Goal: Transaction & Acquisition: Purchase product/service

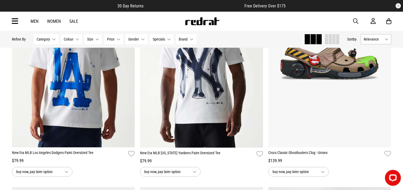
scroll to position [745, 0]
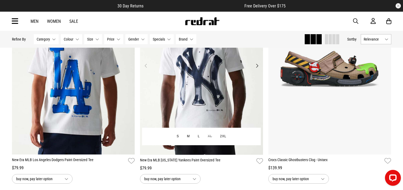
click at [258, 79] on img at bounding box center [201, 69] width 123 height 172
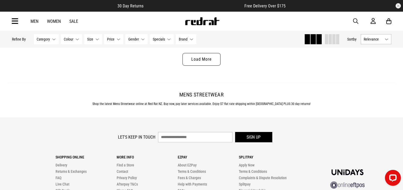
scroll to position [1756, 0]
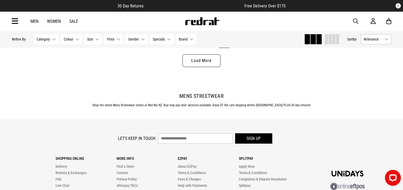
click at [203, 63] on link "Load More" at bounding box center [201, 60] width 38 height 13
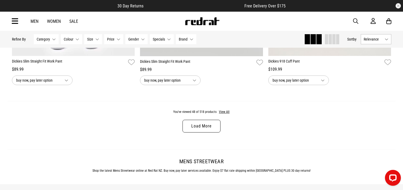
scroll to position [3382, 0]
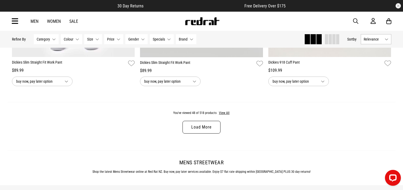
click at [199, 126] on link "Load More" at bounding box center [201, 127] width 38 height 13
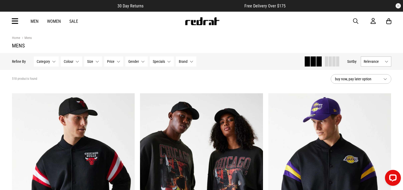
click at [184, 62] on span "Brand" at bounding box center [183, 61] width 9 height 4
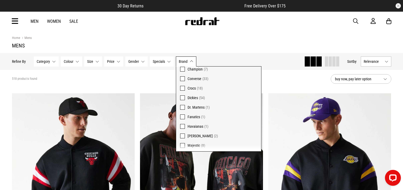
scroll to position [40, 0]
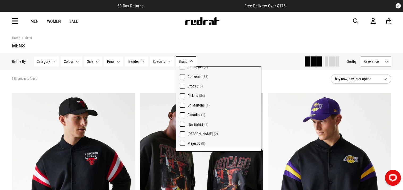
click at [182, 87] on span at bounding box center [182, 86] width 5 height 5
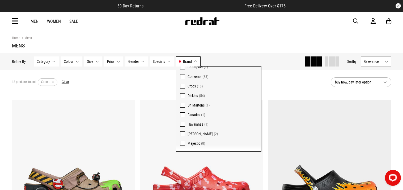
click at [142, 85] on div "18 products found Active Filters Crocs Clear" at bounding box center [169, 82] width 314 height 16
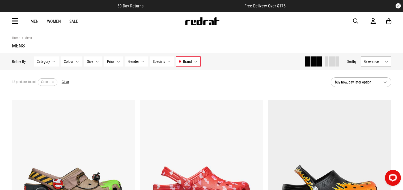
click at [190, 60] on span "Brand" at bounding box center [187, 61] width 9 height 4
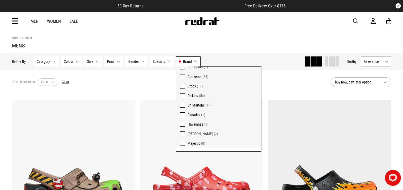
scroll to position [2, 0]
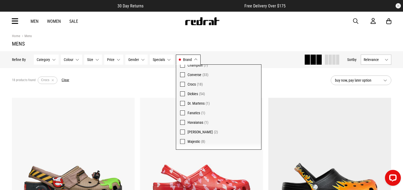
click at [182, 84] on span at bounding box center [182, 84] width 5 height 5
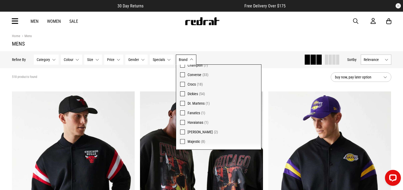
click at [183, 103] on span at bounding box center [182, 103] width 5 height 5
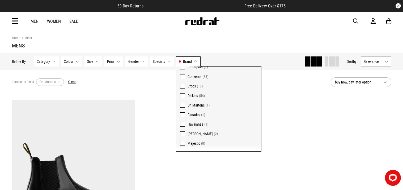
click at [183, 103] on span at bounding box center [182, 105] width 5 height 5
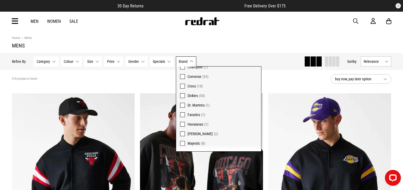
click at [182, 147] on label "Majestic (8)" at bounding box center [218, 144] width 85 height 10
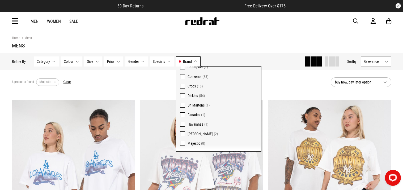
click at [102, 73] on section "8 products found Active Filters Majestic Clear buy now, pay later option" at bounding box center [202, 82] width 388 height 24
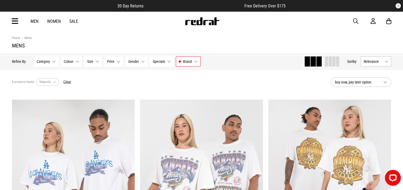
click at [185, 61] on span "Brand" at bounding box center [187, 61] width 9 height 4
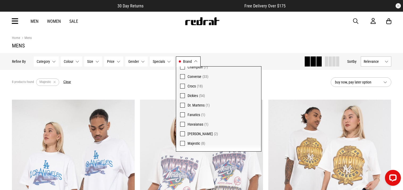
click at [182, 144] on span at bounding box center [182, 143] width 5 height 5
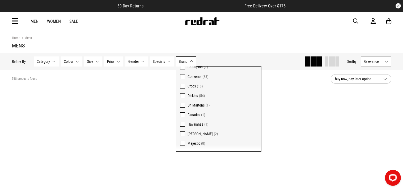
click at [183, 131] on label "[PERSON_NAME] (2)" at bounding box center [218, 134] width 85 height 10
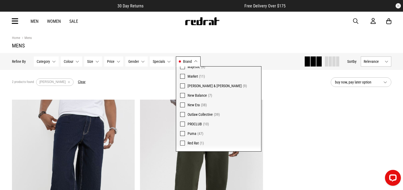
scroll to position [2, 0]
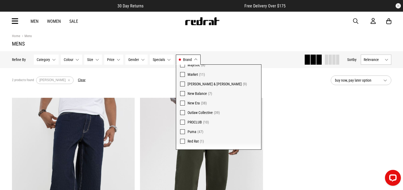
click at [181, 139] on span at bounding box center [182, 141] width 5 height 5
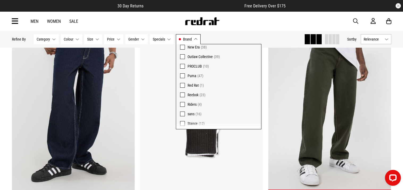
scroll to position [157, 0]
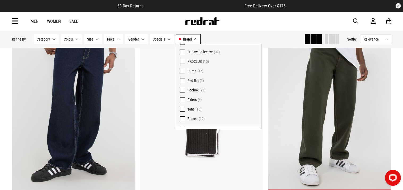
click at [182, 61] on span at bounding box center [182, 61] width 5 height 5
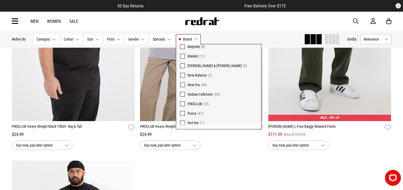
scroll to position [786, 0]
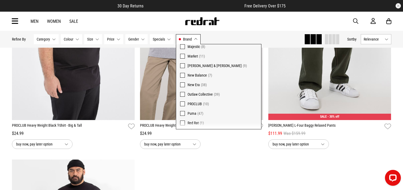
click at [179, 122] on label "Red Rat (1)" at bounding box center [218, 123] width 85 height 10
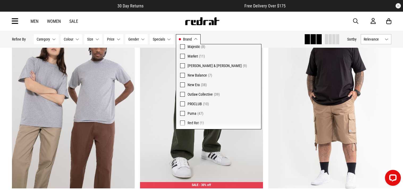
click at [181, 104] on span at bounding box center [182, 104] width 5 height 5
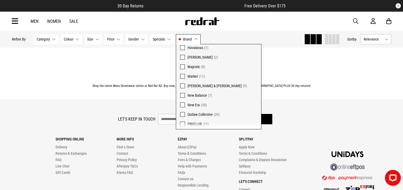
scroll to position [93, 0]
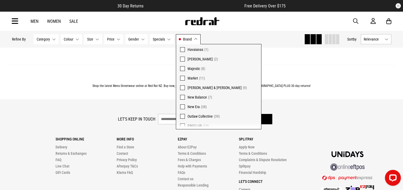
click at [183, 87] on span at bounding box center [182, 87] width 5 height 5
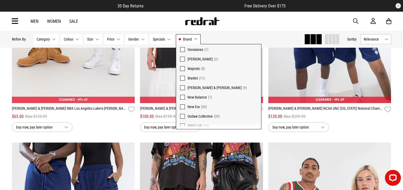
click at [0, 60] on div "Home Mens Mens Hide Refine s Refine By Filters Category None selected Category …" at bounding box center [201, 125] width 403 height 951
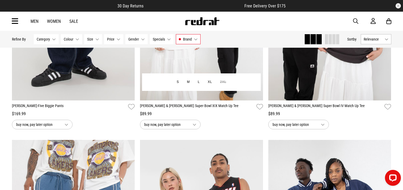
scroll to position [168, 0]
